Goal: Find specific page/section: Find specific page/section

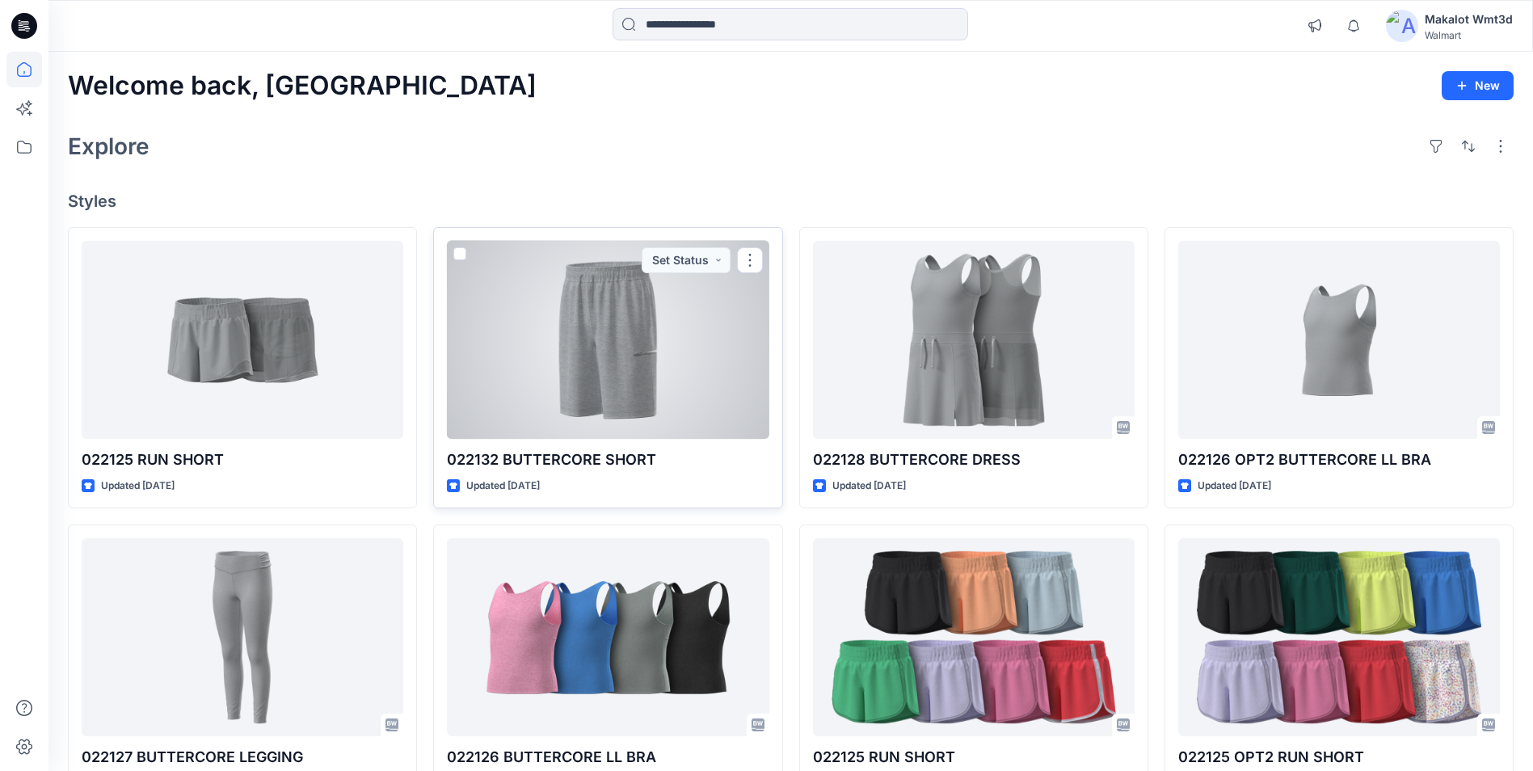
click at [597, 367] on div at bounding box center [608, 340] width 322 height 198
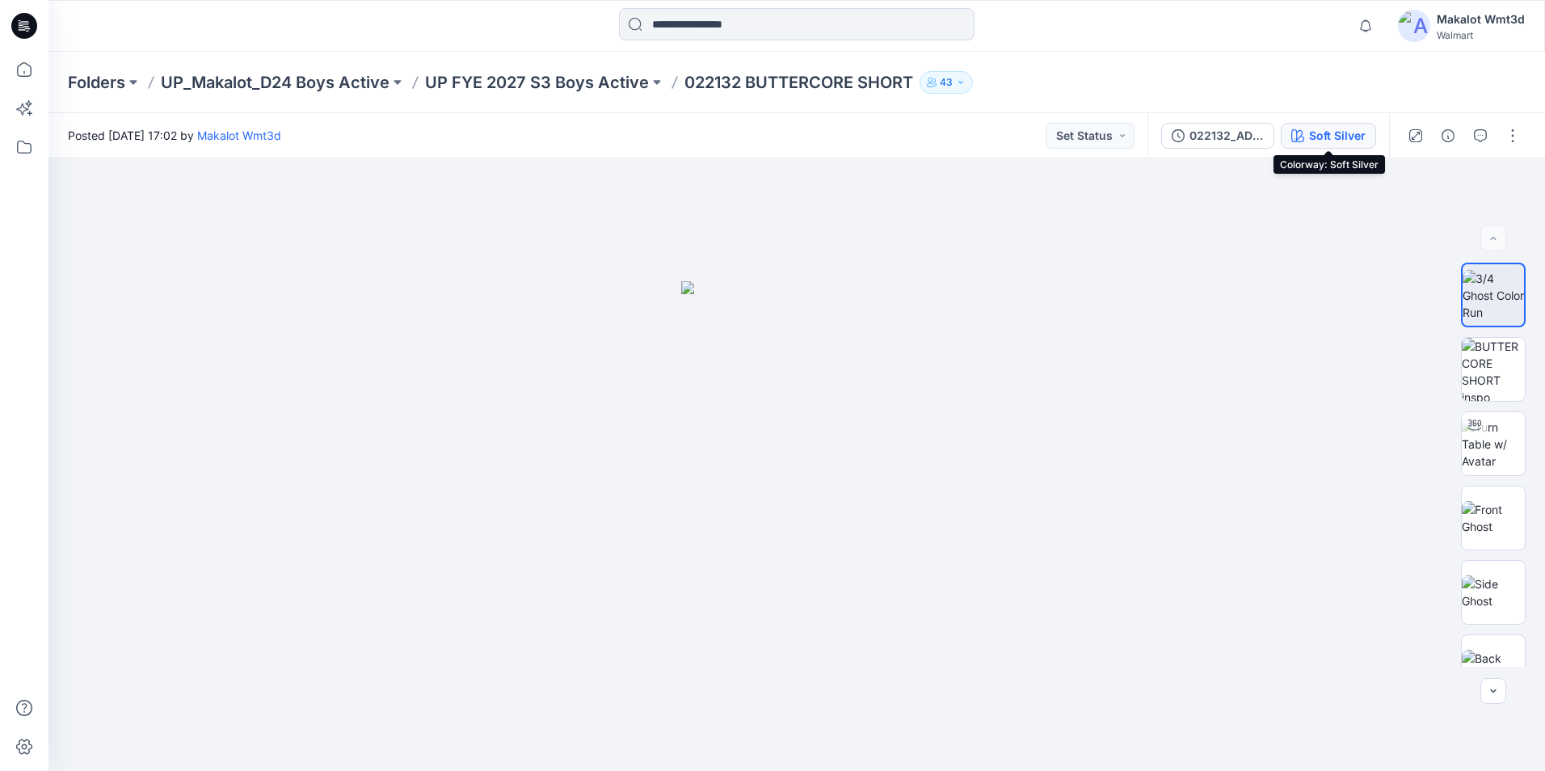
click at [1320, 137] on div "Soft Silver" at bounding box center [1337, 136] width 57 height 18
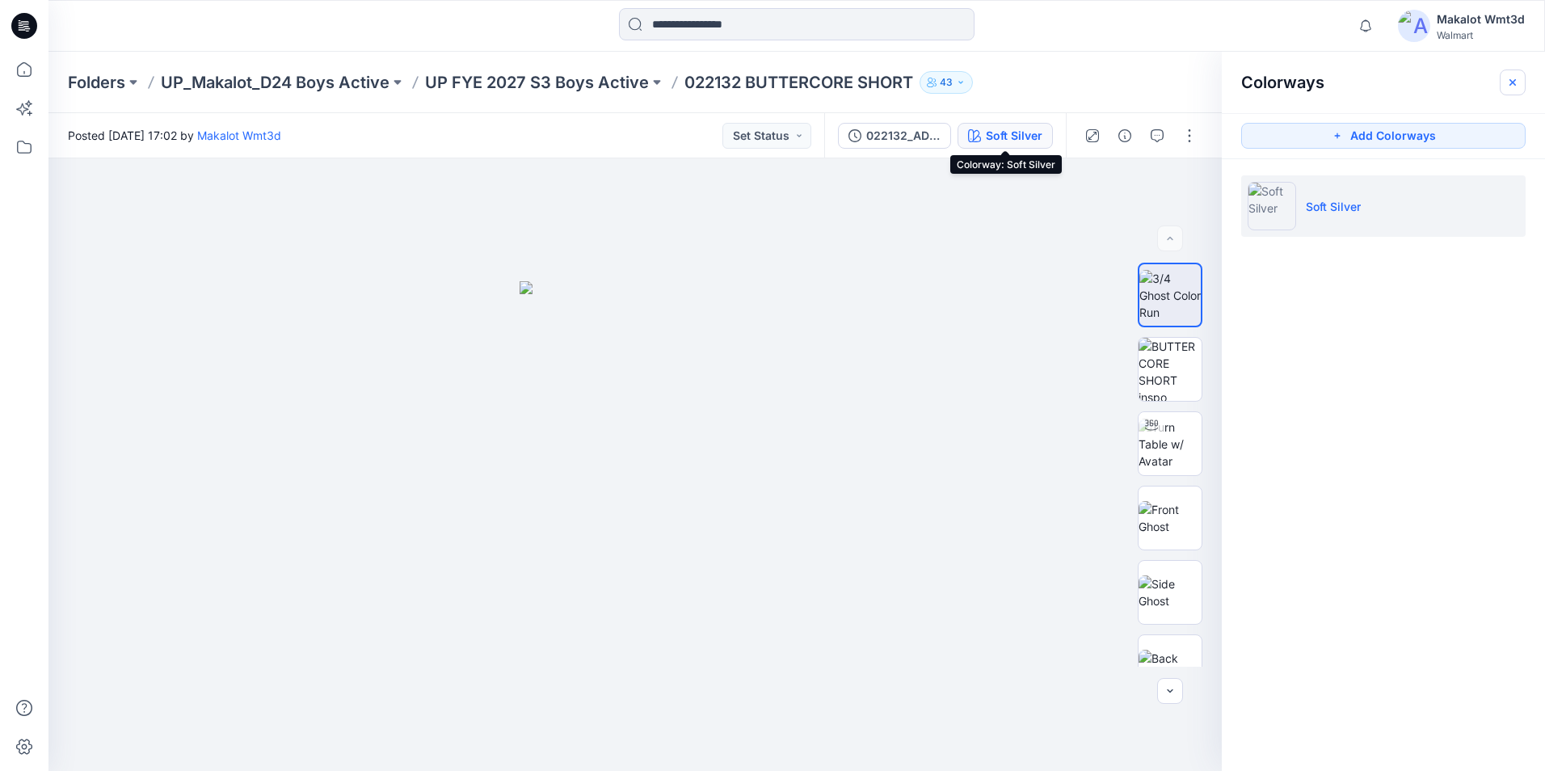
click at [1513, 76] on icon "button" at bounding box center [1512, 82] width 13 height 13
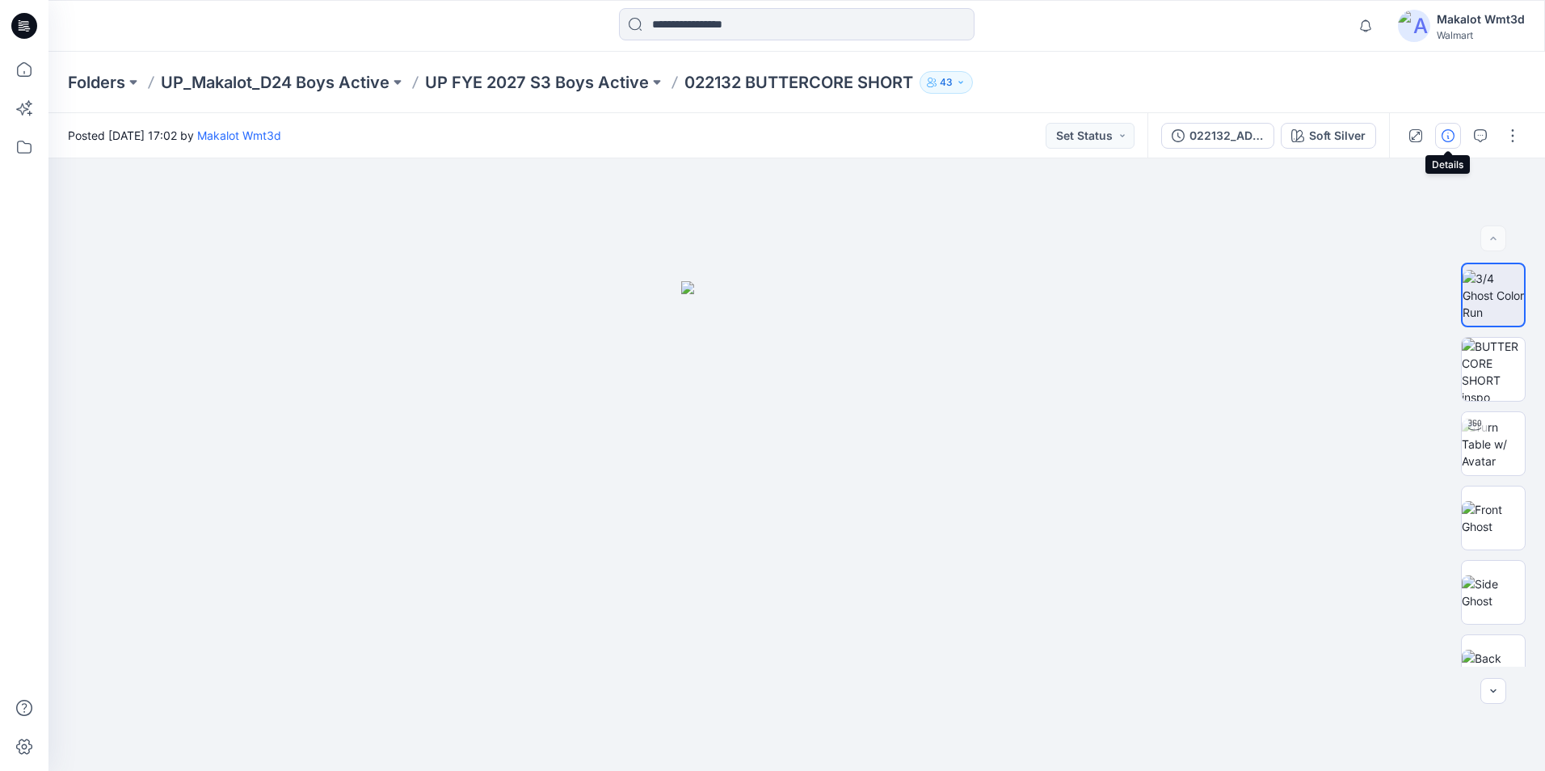
click at [1450, 132] on icon "button" at bounding box center [1448, 135] width 13 height 13
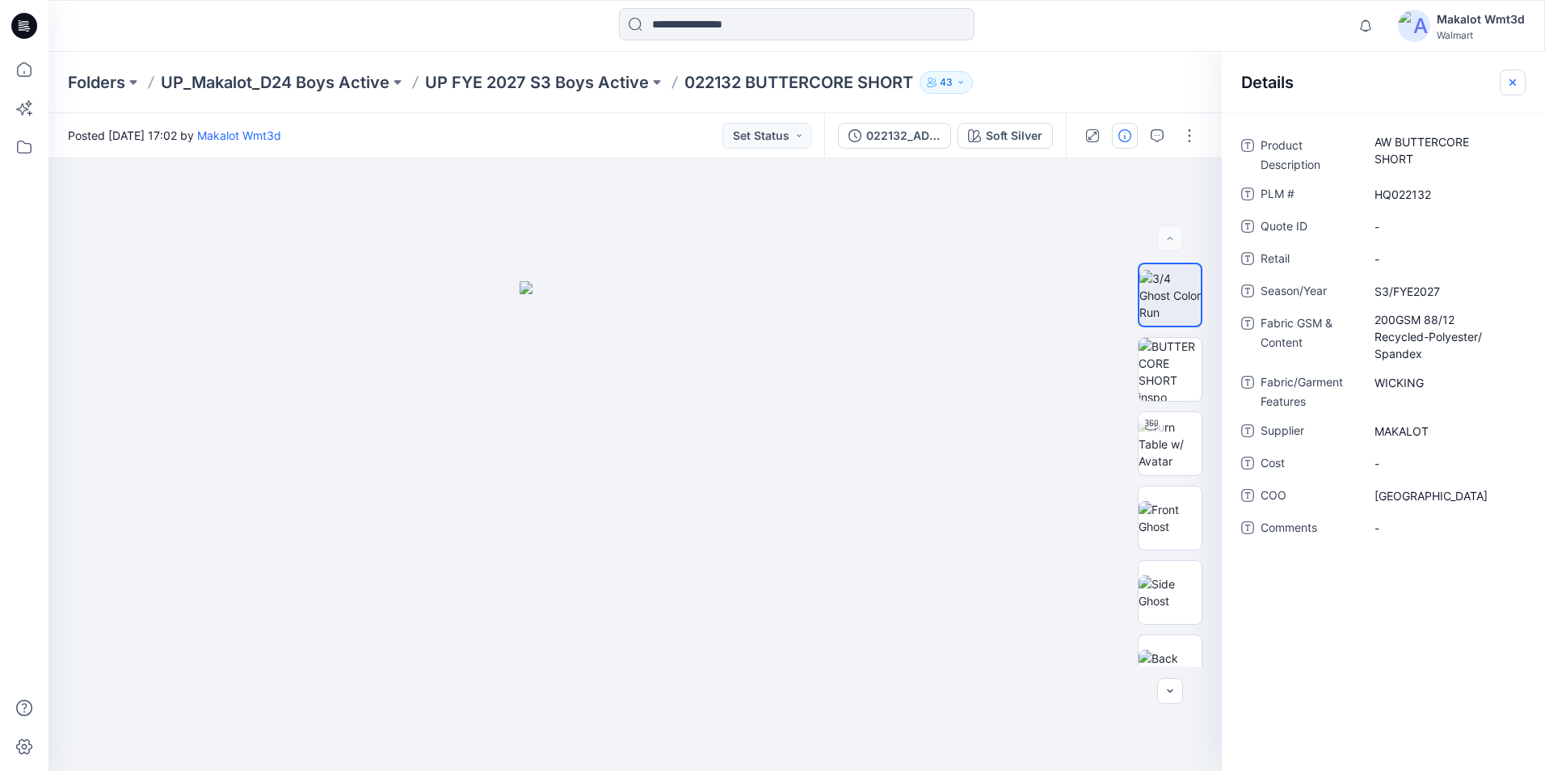
click at [1507, 82] on icon "button" at bounding box center [1512, 82] width 13 height 13
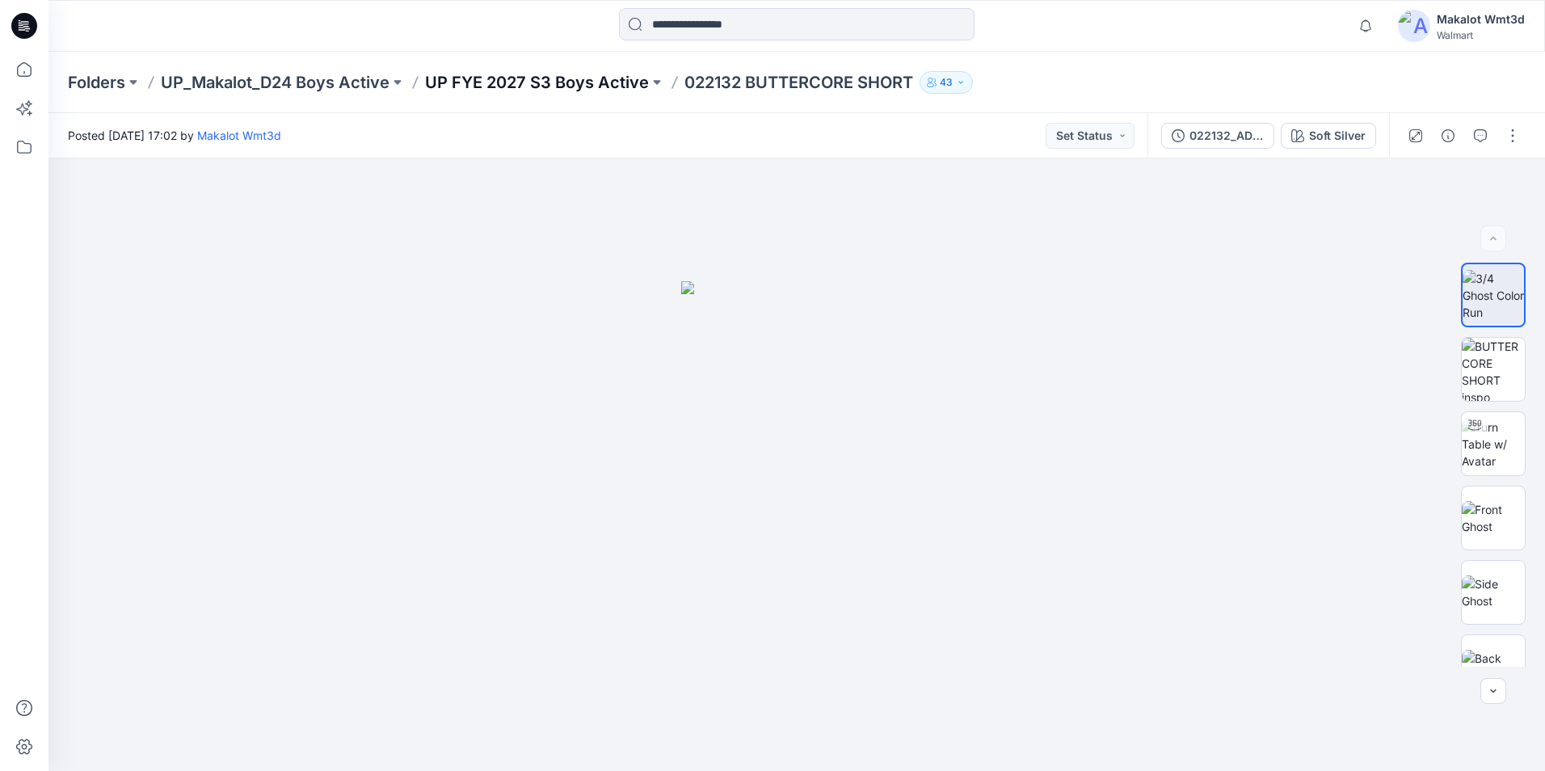
click at [582, 85] on p "UP FYE 2027 S3 Boys Active" at bounding box center [537, 82] width 224 height 23
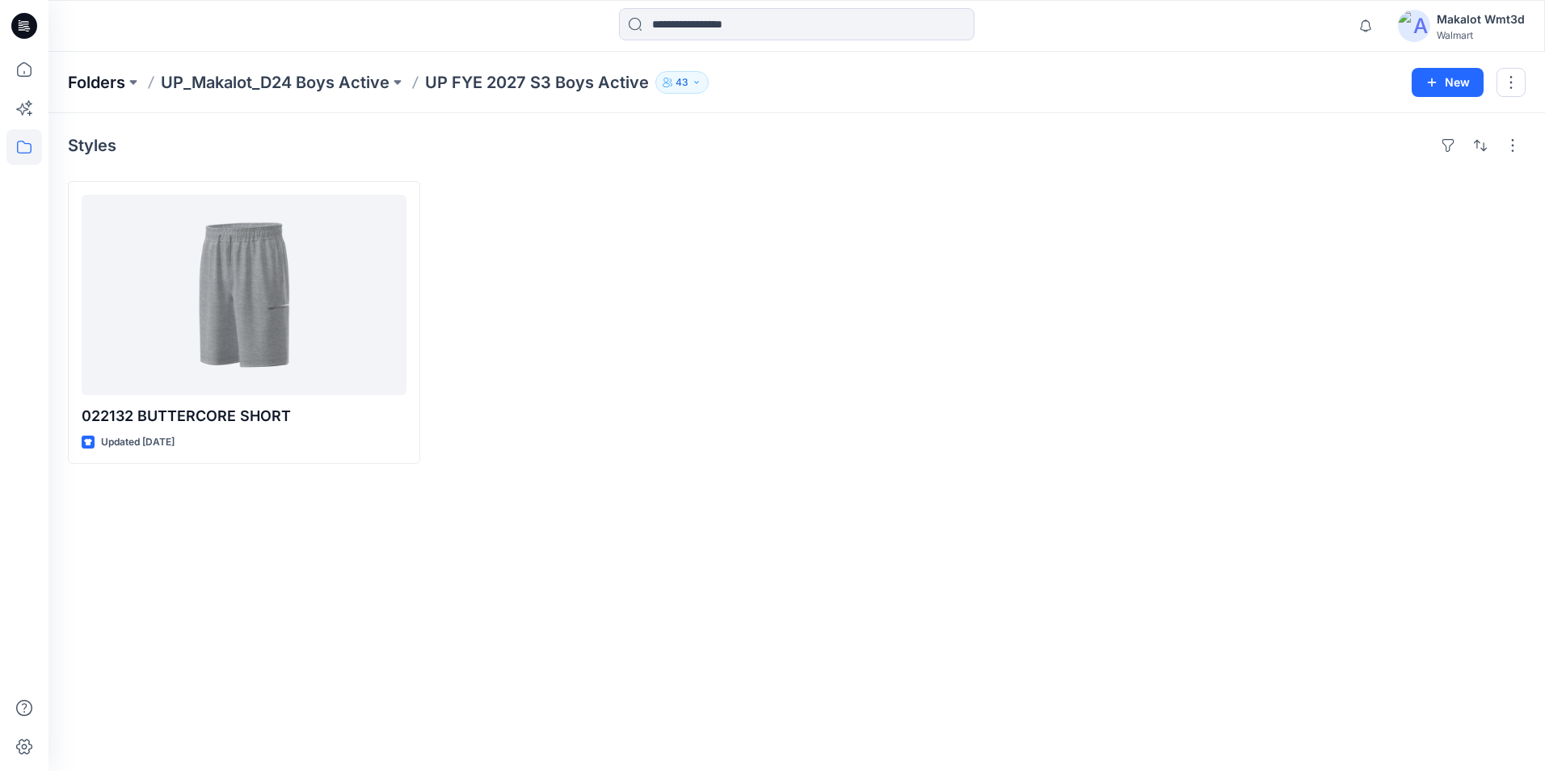
click at [97, 87] on p "Folders" at bounding box center [96, 82] width 57 height 23
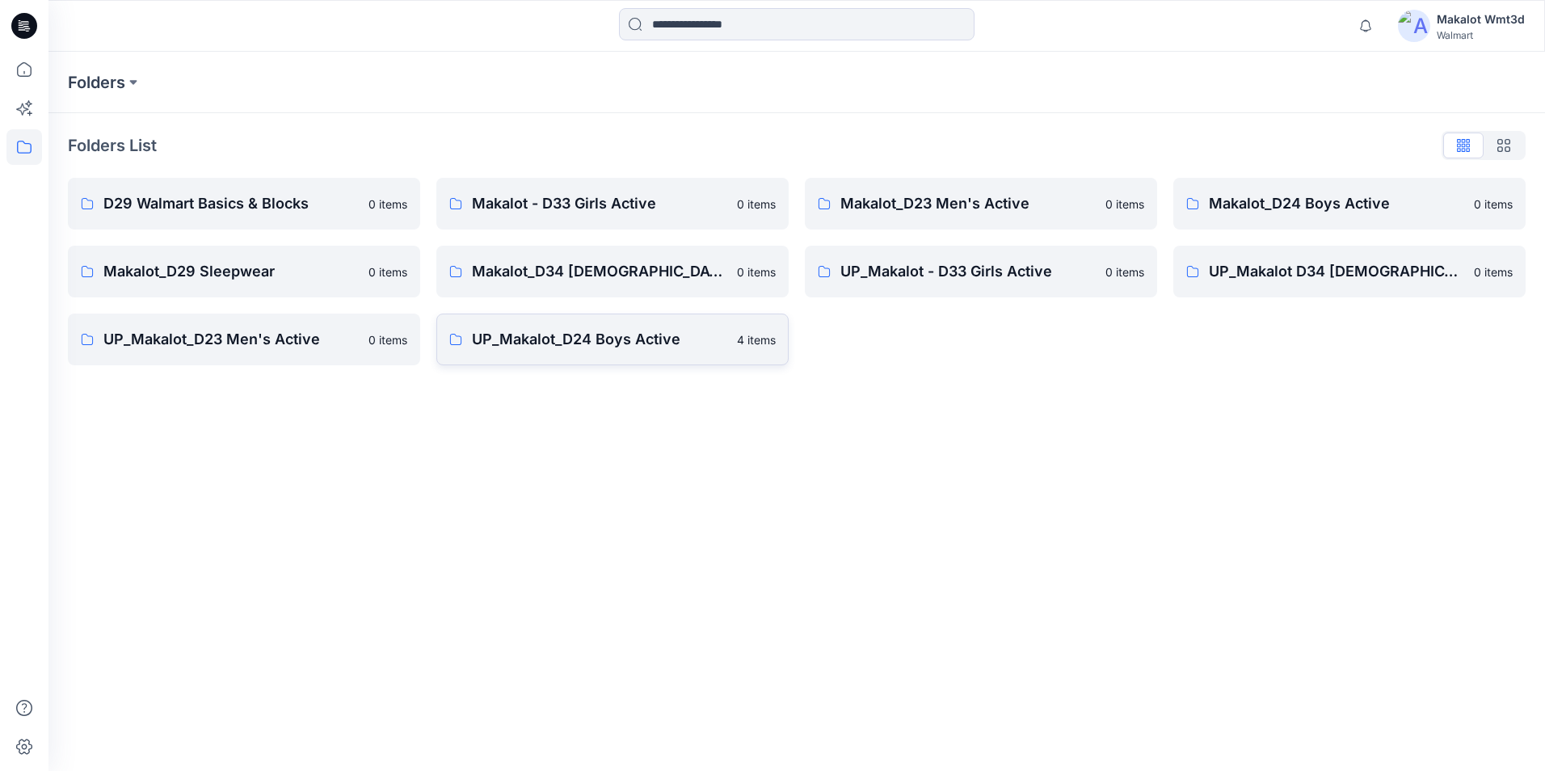
click at [574, 343] on p "UP_Makalot_D24 Boys Active" at bounding box center [599, 339] width 255 height 23
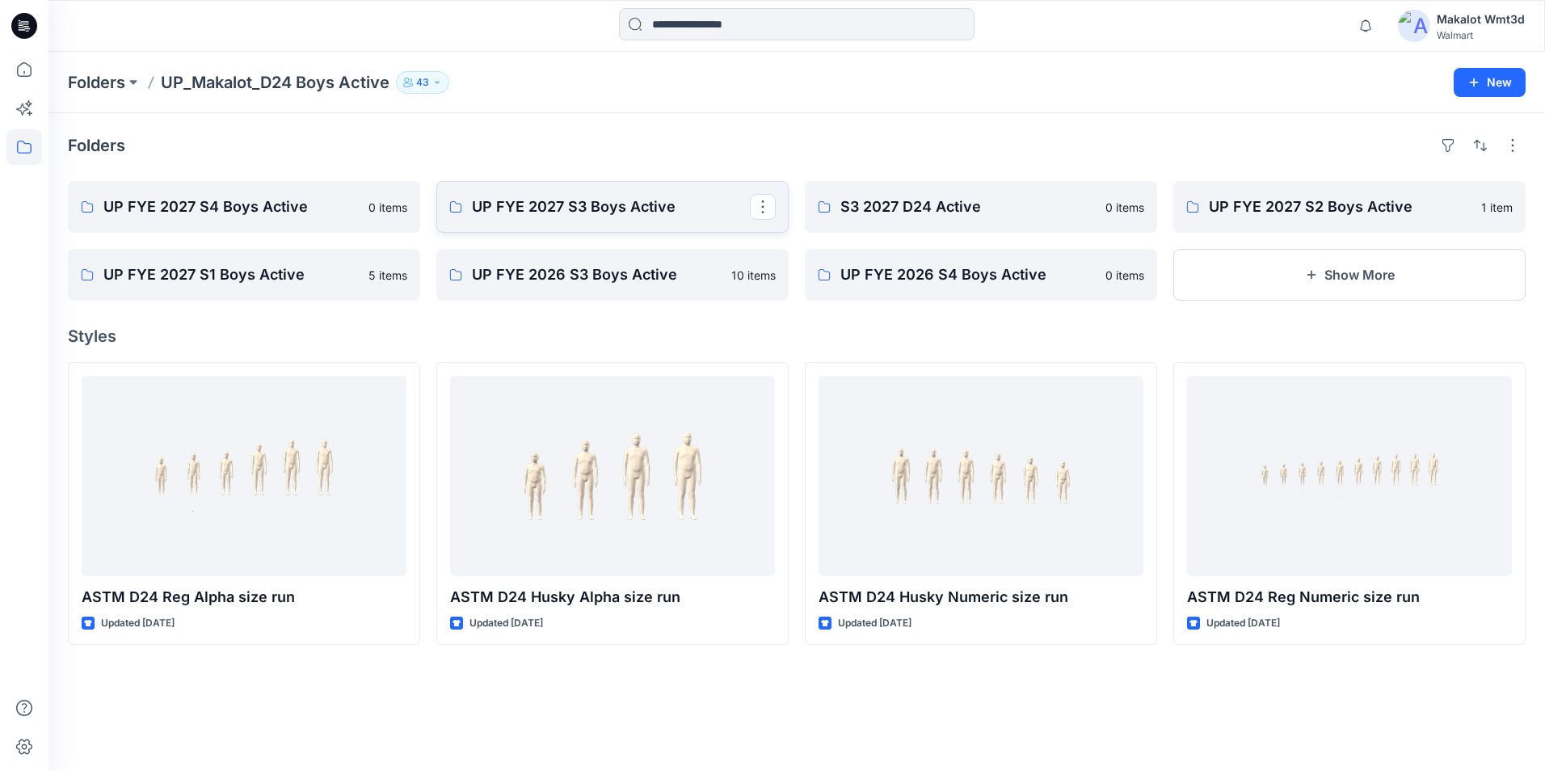
click at [564, 202] on p "UP FYE 2027 S3 Boys Active" at bounding box center [611, 207] width 278 height 23
